Goal: Information Seeking & Learning: Find contact information

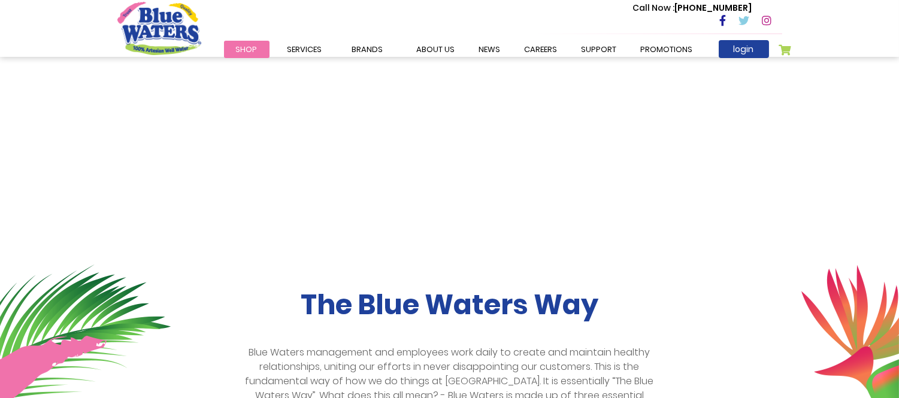
scroll to position [333, 0]
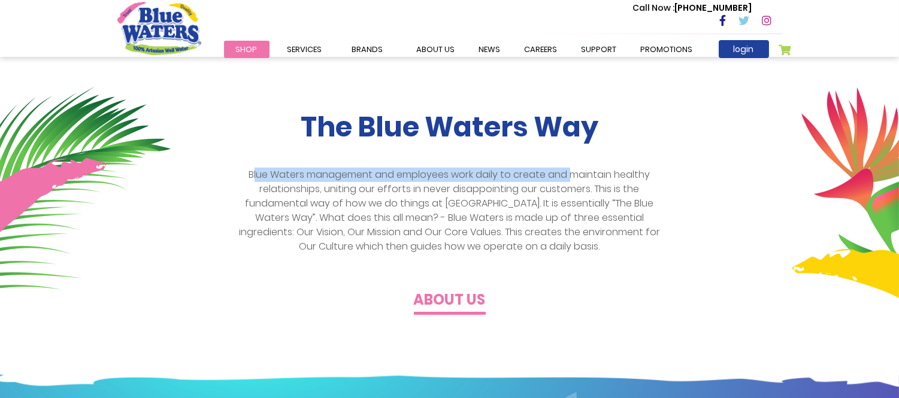
drag, startPoint x: 253, startPoint y: 176, endPoint x: 573, endPoint y: 174, distance: 320.0
click at [573, 174] on p "Blue Waters management and employees work daily to create and maintain healthy …" at bounding box center [450, 211] width 434 height 86
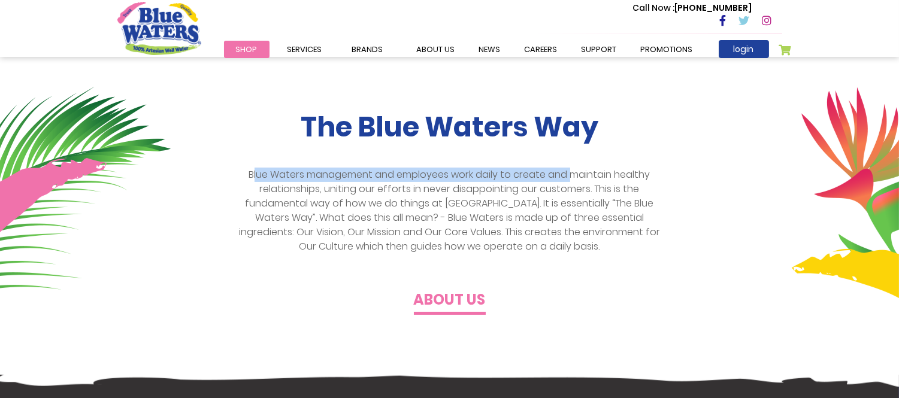
drag, startPoint x: 550, startPoint y: 249, endPoint x: 320, endPoint y: 243, distance: 230.2
click at [340, 254] on div "The Blue Waters Way Blue Waters management and employees work daily to create a…" at bounding box center [449, 210] width 683 height 198
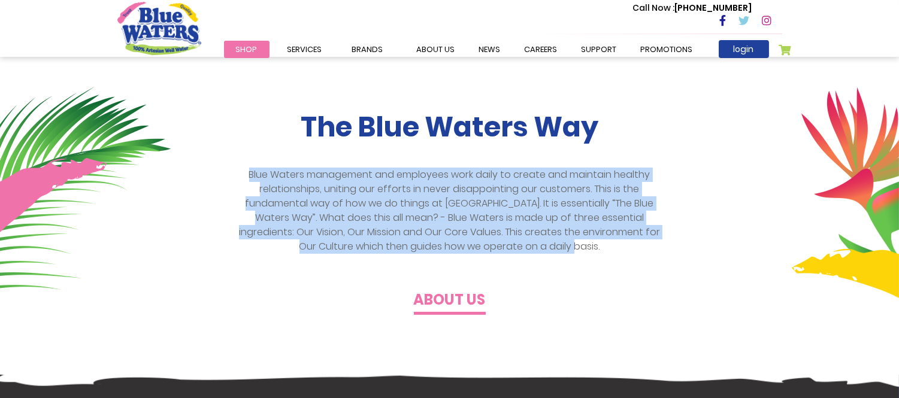
drag, startPoint x: 243, startPoint y: 173, endPoint x: 596, endPoint y: 246, distance: 360.6
click at [596, 246] on p "Blue Waters management and employees work daily to create and maintain healthy …" at bounding box center [450, 211] width 434 height 86
click at [453, 176] on p "Blue Waters management and employees work daily to create and maintain healthy …" at bounding box center [450, 211] width 434 height 86
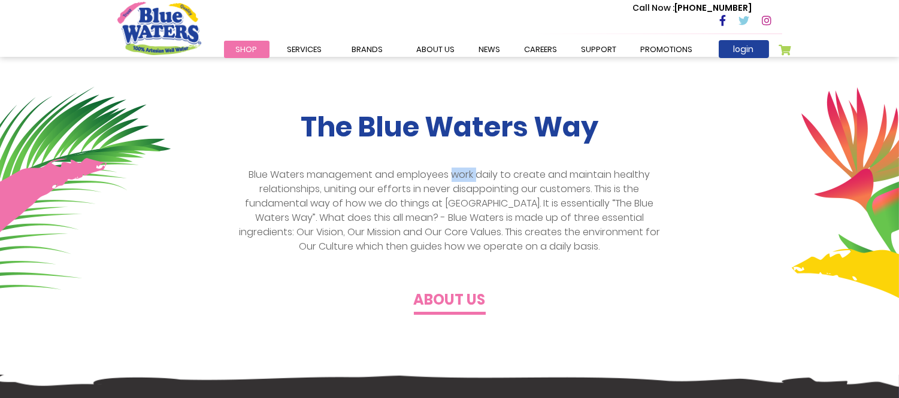
click at [453, 176] on p "Blue Waters management and employees work daily to create and maintain healthy …" at bounding box center [450, 211] width 434 height 86
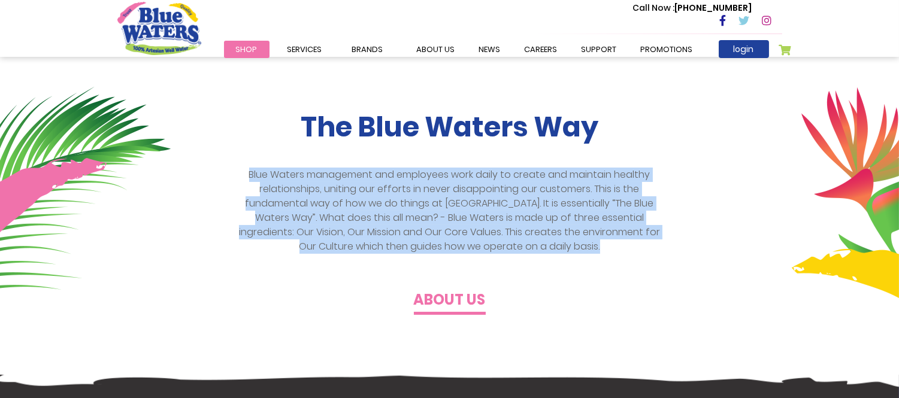
click at [453, 176] on p "Blue Waters management and employees work daily to create and maintain healthy …" at bounding box center [450, 211] width 434 height 86
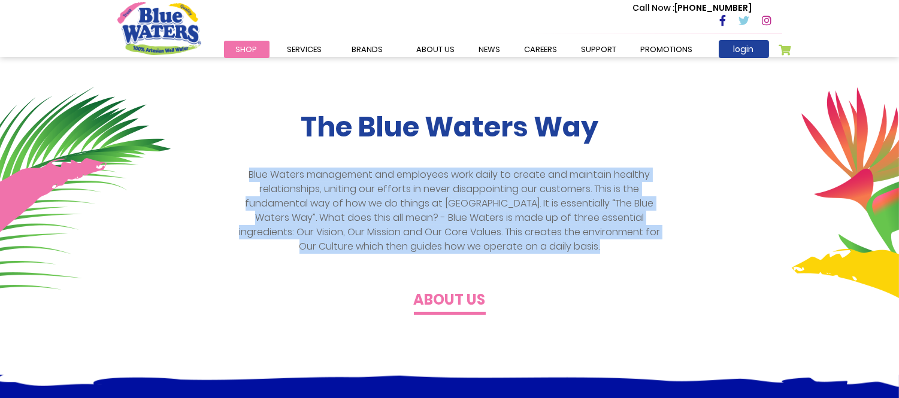
click at [446, 187] on p "Blue Waters management and employees work daily to create and maintain healthy …" at bounding box center [450, 211] width 434 height 86
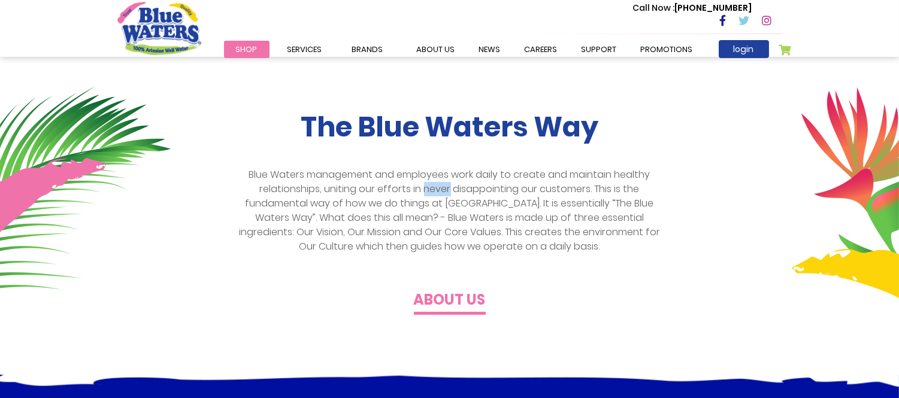
click at [446, 187] on p "Blue Waters management and employees work daily to create and maintain healthy …" at bounding box center [450, 211] width 434 height 86
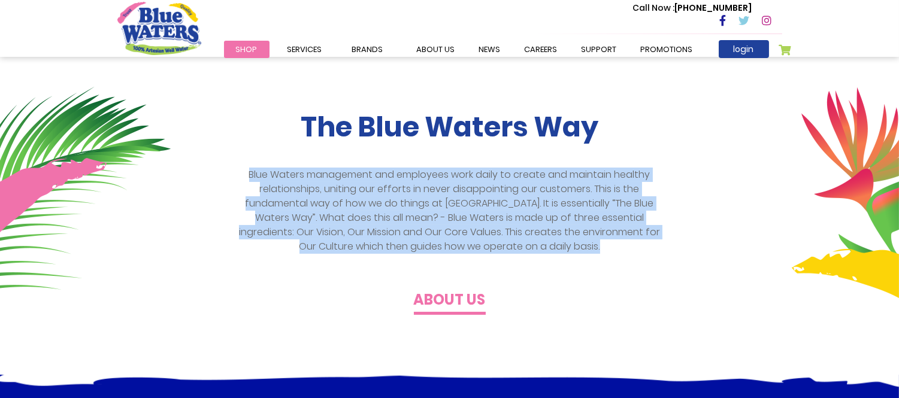
click at [446, 187] on p "Blue Waters management and employees work daily to create and maintain healthy …" at bounding box center [450, 211] width 434 height 86
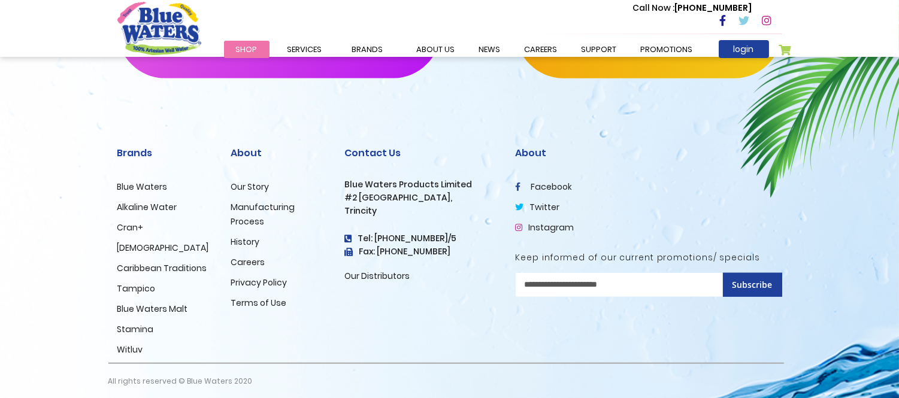
scroll to position [2103, 0]
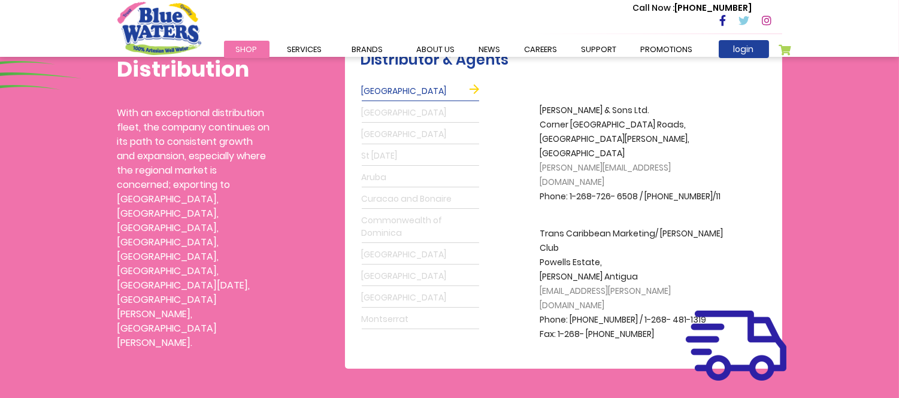
scroll to position [266, 0]
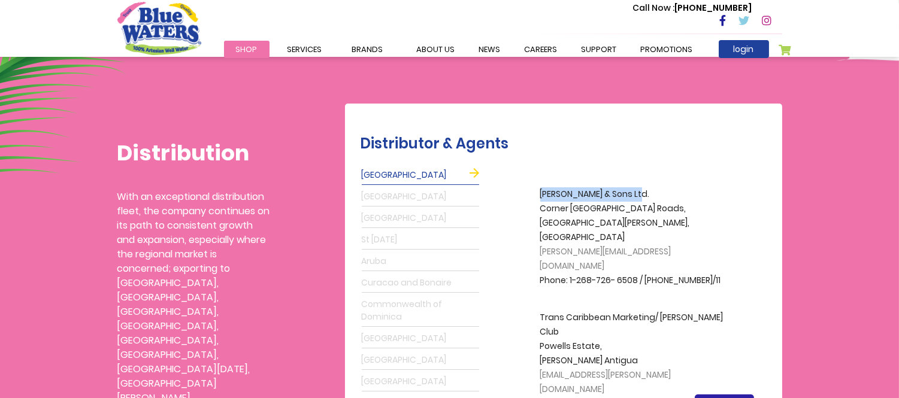
drag, startPoint x: 541, startPoint y: 193, endPoint x: 632, endPoint y: 194, distance: 91.7
click at [632, 194] on p "[PERSON_NAME] & Sons Ltd. [GEOGRAPHIC_DATA], [GEOGRAPHIC_DATA][PERSON_NAME], [G…" at bounding box center [637, 238] width 192 height 101
copy p "[PERSON_NAME] & Sons Ltd."
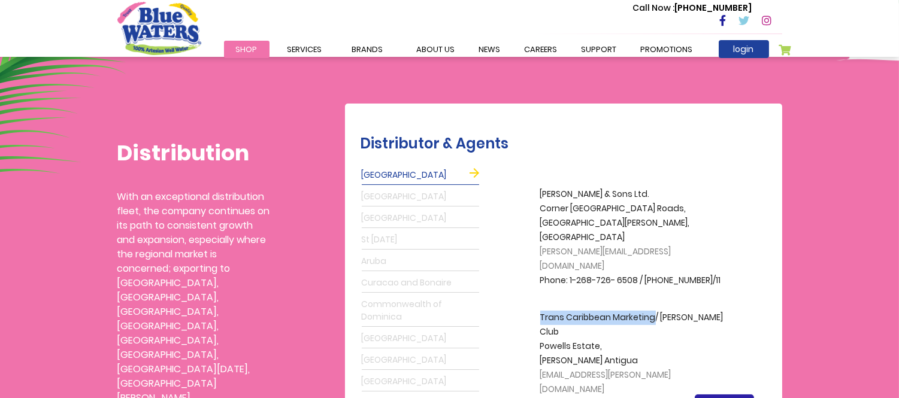
copy p "Trans Caribbean Marketing"
drag, startPoint x: 538, startPoint y: 288, endPoint x: 654, endPoint y: 292, distance: 115.7
click at [654, 292] on div "[PERSON_NAME] & Sons Ltd. [GEOGRAPHIC_DATA][PERSON_NAME], [GEOGRAPHIC_DATA] [PE…" at bounding box center [629, 298] width 296 height 267
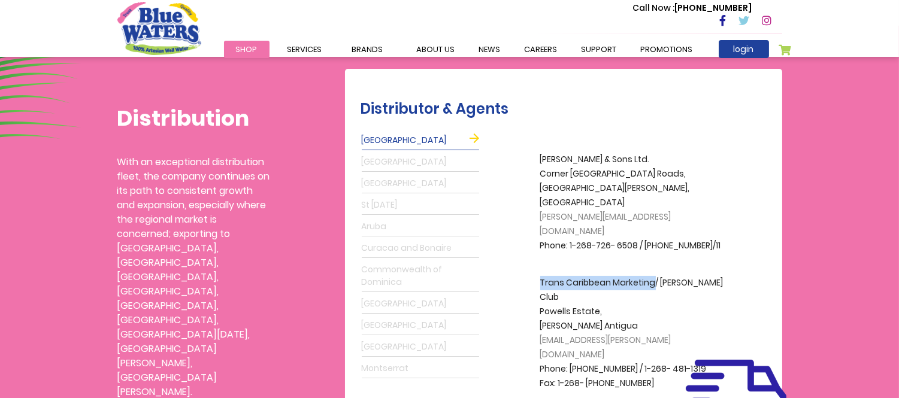
scroll to position [333, 0]
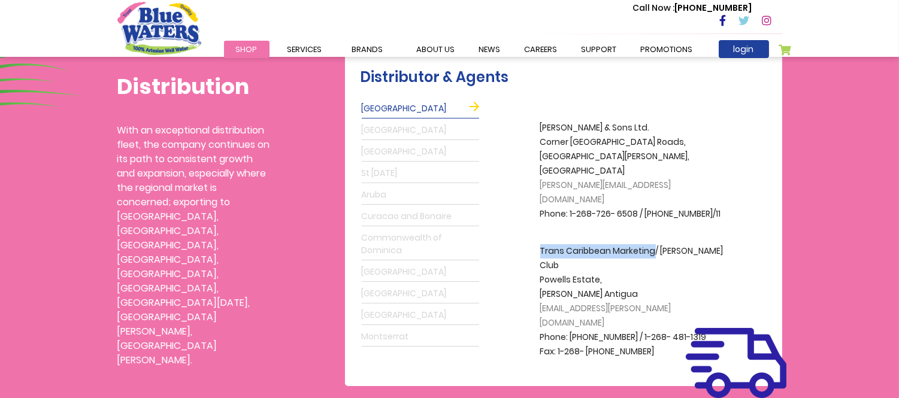
click at [378, 126] on link "[GEOGRAPHIC_DATA]" at bounding box center [420, 130] width 117 height 19
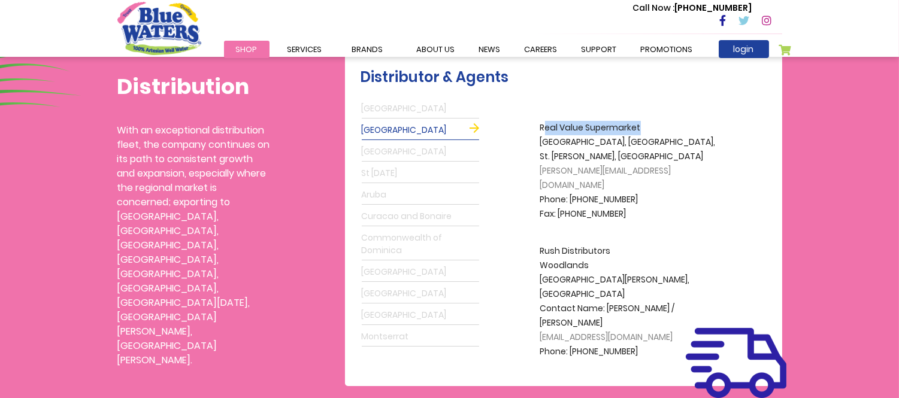
drag, startPoint x: 544, startPoint y: 128, endPoint x: 641, endPoint y: 123, distance: 97.2
click at [641, 123] on p "Real Value Supermarket [GEOGRAPHIC_DATA][PERSON_NAME], [GEOGRAPHIC_DATA] [PERSO…" at bounding box center [637, 171] width 192 height 101
click at [602, 123] on p "Real Value Supermarket [GEOGRAPHIC_DATA][PERSON_NAME], [GEOGRAPHIC_DATA] [PERSO…" at bounding box center [637, 171] width 192 height 101
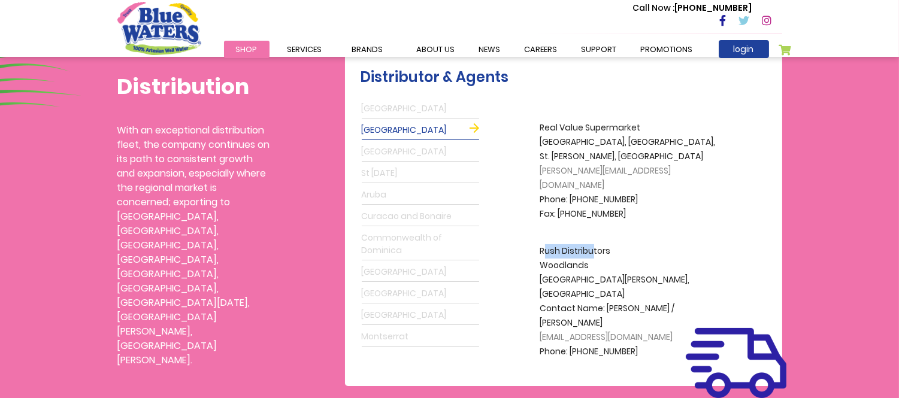
drag, startPoint x: 543, startPoint y: 236, endPoint x: 591, endPoint y: 242, distance: 48.3
click at [591, 244] on p "Rush Distributors Woodlands [GEOGRAPHIC_DATA][PERSON_NAME], [GEOGRAPHIC_DATA] C…" at bounding box center [637, 301] width 192 height 115
click at [583, 244] on p "Rush Distributors Woodlands [GEOGRAPHIC_DATA][PERSON_NAME], [GEOGRAPHIC_DATA] C…" at bounding box center [637, 301] width 192 height 115
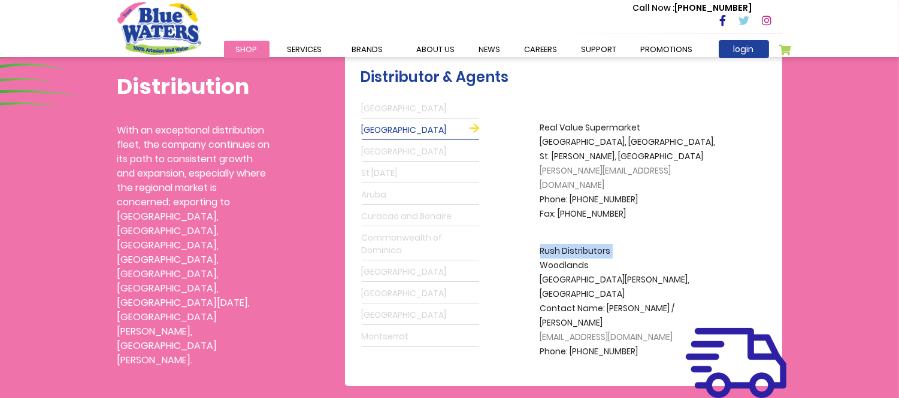
click at [400, 150] on link "[GEOGRAPHIC_DATA]" at bounding box center [420, 152] width 117 height 19
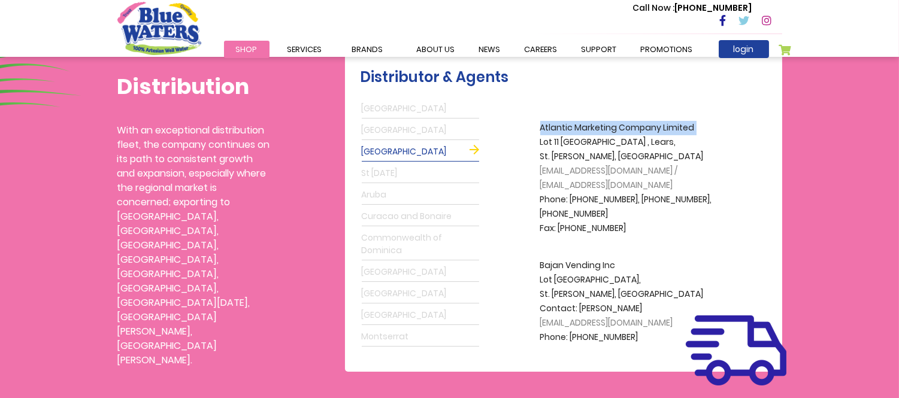
drag, startPoint x: 538, startPoint y: 128, endPoint x: 593, endPoint y: 127, distance: 55.1
click at [593, 127] on div "[PERSON_NAME] & Sons Ltd. [GEOGRAPHIC_DATA][PERSON_NAME], [GEOGRAPHIC_DATA] [PE…" at bounding box center [629, 224] width 296 height 253
click at [589, 128] on p "Atlantic Marketing Company Limited Lot 11 [GEOGRAPHIC_DATA][PERSON_NAME] [EMAIL…" at bounding box center [637, 178] width 192 height 115
drag, startPoint x: 618, startPoint y: 128, endPoint x: 525, endPoint y: 128, distance: 92.9
click at [525, 128] on div "[PERSON_NAME] & Sons Ltd. [GEOGRAPHIC_DATA][PERSON_NAME], [GEOGRAPHIC_DATA] [PE…" at bounding box center [629, 224] width 296 height 253
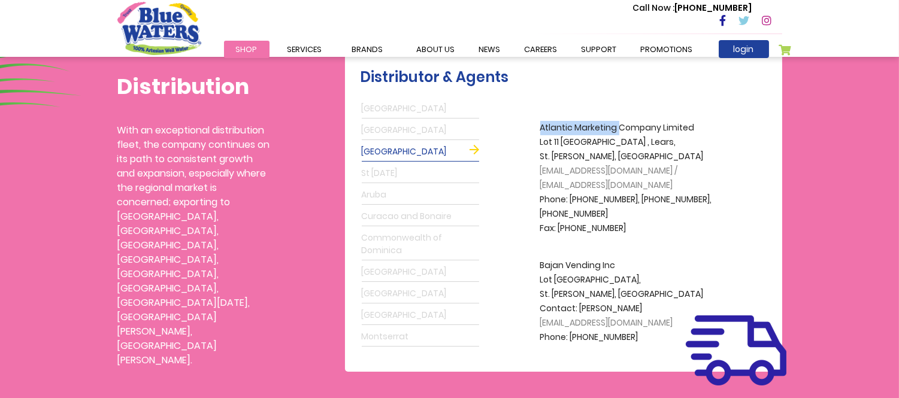
copy p "Atlantic Marketing"
